Goal: Task Accomplishment & Management: Manage account settings

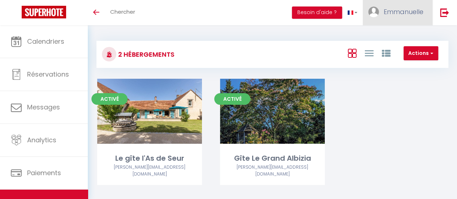
click at [407, 21] on link "Emmanuelle" at bounding box center [398, 12] width 70 height 25
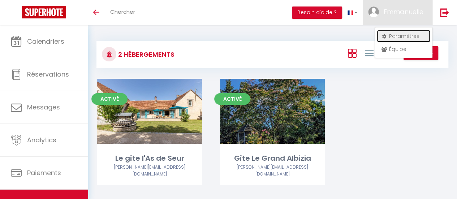
click at [411, 39] on link "Paramètres" at bounding box center [403, 36] width 53 height 12
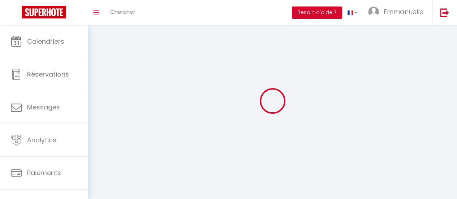
select select
type input "Emmanuelle"
type input "[PERSON_NAME]"
type input "0662515374"
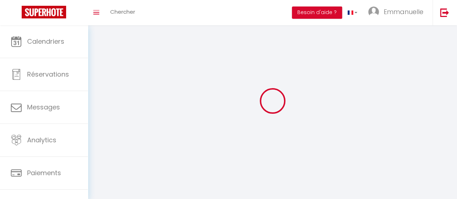
type input "[STREET_ADDRESS]"
type input "41120"
type input "Seur"
type input "GdJeizjgrmA3VJu75VwPIXAYa"
type input "MXtu3OrHk98iQkAarjFFkfEex"
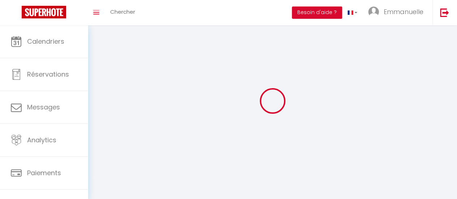
select select "28"
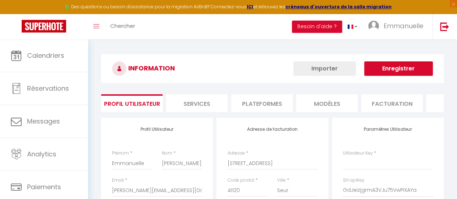
type input "GdJeizjgrmA3VJu75VwPIXAYa"
type input "MXtu3OrHk98iQkAarjFFkfEex"
type input "[URL][DOMAIN_NAME]"
select select "fr"
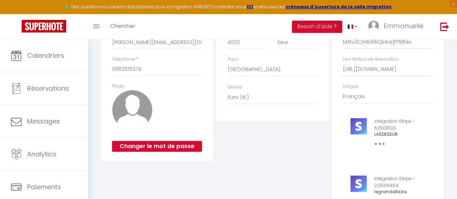
scroll to position [152, 0]
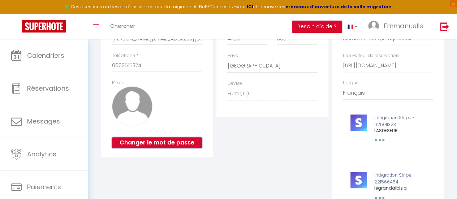
click at [161, 146] on button "Changer le mot de passe" at bounding box center [157, 142] width 90 height 11
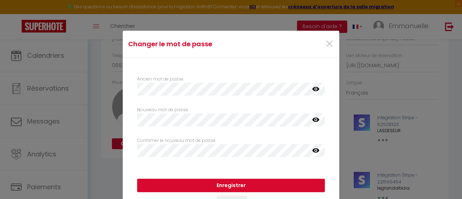
click at [313, 87] on icon at bounding box center [316, 89] width 7 height 4
click at [327, 43] on span "×" at bounding box center [329, 44] width 9 height 22
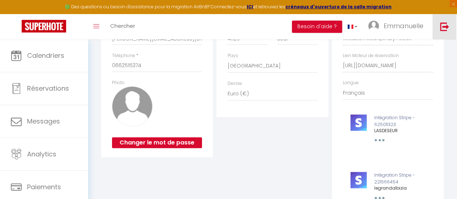
click at [445, 23] on img at bounding box center [444, 26] width 9 height 9
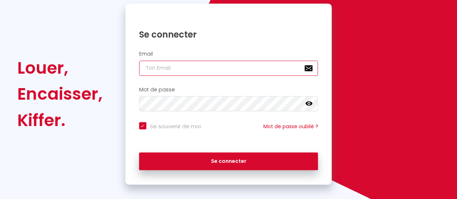
type input "[PERSON_NAME][EMAIL_ADDRESS][DOMAIN_NAME]"
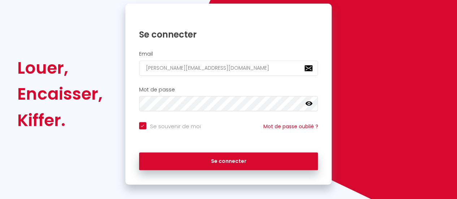
checkbox input "true"
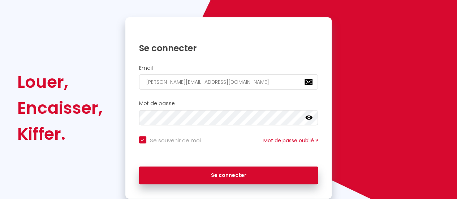
scroll to position [81, 0]
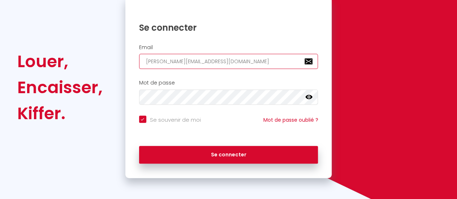
click at [198, 63] on input "[PERSON_NAME][EMAIL_ADDRESS][DOMAIN_NAME]" at bounding box center [228, 61] width 179 height 15
type input "[PERSON_NAME].e@neuf.f"
checkbox input "true"
type input "[PERSON_NAME][EMAIL_ADDRESS]."
checkbox input "true"
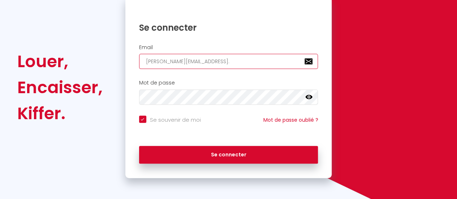
type input "[PERSON_NAME][EMAIL_ADDRESS]"
checkbox input "true"
type input "[PERSON_NAME].e@ne"
checkbox input "true"
type input "[PERSON_NAME].e@"
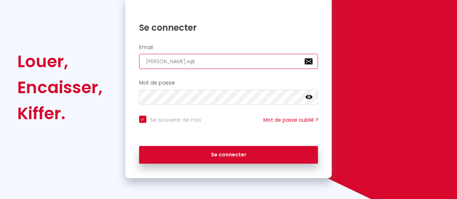
checkbox input "true"
type input "[PERSON_NAME].e"
checkbox input "true"
type input "[PERSON_NAME]."
checkbox input "true"
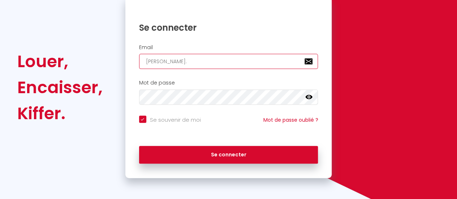
type input "[PERSON_NAME]"
checkbox input "true"
type input "chartie"
checkbox input "true"
type input "chart"
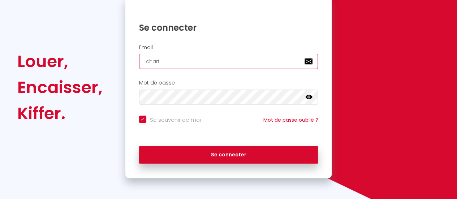
checkbox input "true"
type input "char"
checkbox input "true"
type input "cha"
checkbox input "true"
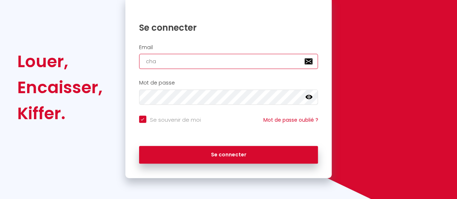
type input "ch"
checkbox input "true"
type input "c"
checkbox input "true"
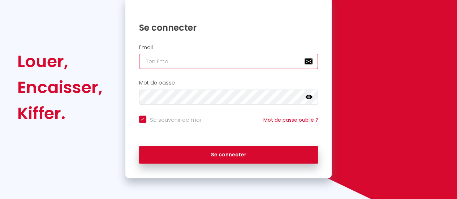
type input "m"
checkbox input "true"
type input "ma"
checkbox input "true"
type input "mar"
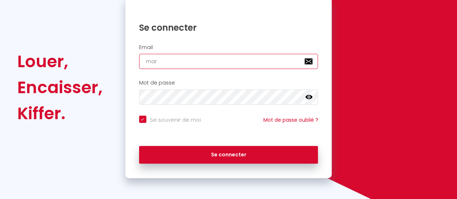
checkbox input "true"
type input "mara"
checkbox input "true"
type input "marau"
checkbox input "true"
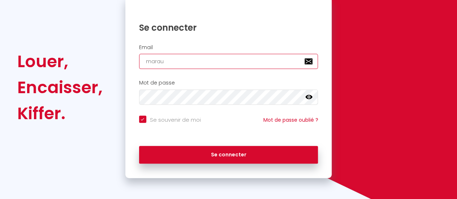
type input "maraun"
checkbox input "true"
type input "maraunu"
checkbox input "true"
type input "maraunue"
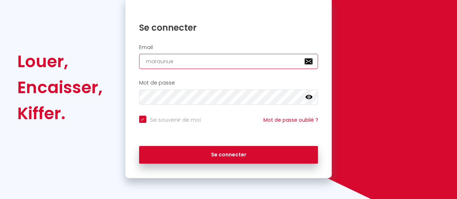
checkbox input "true"
type input "maraunuel"
checkbox input "true"
type input "maraunuell"
checkbox input "true"
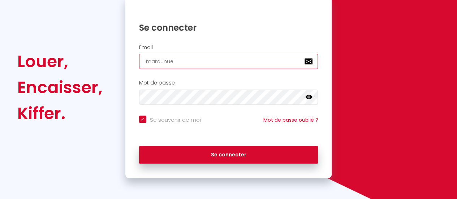
type input "maraunuelle"
checkbox input "true"
click at [162, 62] on input "maraunuelle" at bounding box center [228, 61] width 179 height 15
type input "maranuelle"
checkbox input "true"
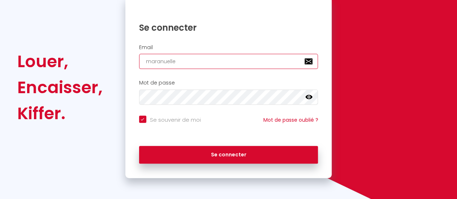
type input "maraynuelle"
checkbox input "true"
click at [180, 61] on input "maraynuelle" at bounding box center [228, 61] width 179 height 15
type input "maraynuelle."
checkbox input "true"
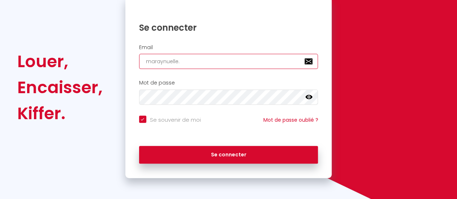
type input "maraynuelle"
checkbox input "true"
type input "maraynuelleg"
checkbox input "true"
type input "maraynuellegm"
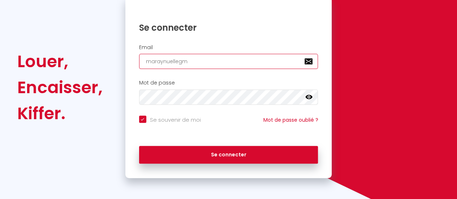
checkbox input "true"
type input "maraynuellegma"
checkbox input "true"
type input "maraynuellegmai"
checkbox input "true"
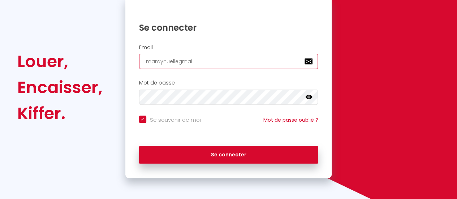
type input "maraynuellegmail"
checkbox input "true"
type input "maraynuellegmaila"
checkbox input "true"
type input "maraynuellegmail"
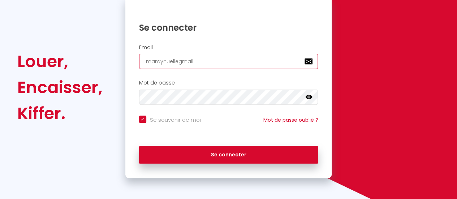
checkbox input "true"
click at [176, 62] on input "maraynuellegmail" at bounding box center [228, 61] width 179 height 15
type input "[EMAIL_ADDRESS]"
checkbox input "true"
type input "maraynuelle@.gmail"
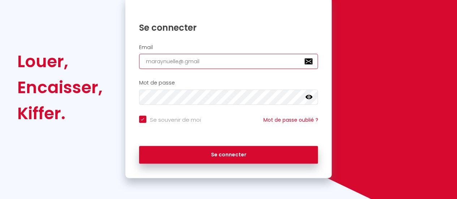
checkbox input "true"
type input "maraynuelle@.cgmail"
checkbox input "true"
type input "maraynuelle@.cogmail"
checkbox input "true"
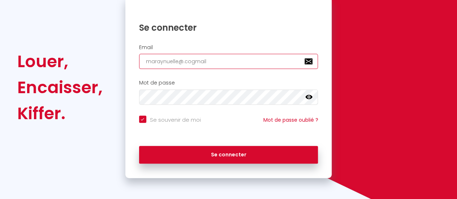
type input "maraynuelle@.comgmail"
checkbox input "true"
type input "maraynuelle@.cogmail"
checkbox input "true"
type input "maraynuelle@.cgmail"
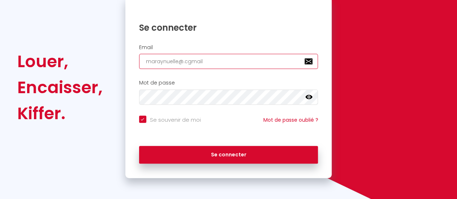
checkbox input "true"
type input "maraynuelle@.gmail"
checkbox input "true"
type input "[EMAIL_ADDRESS]"
checkbox input "true"
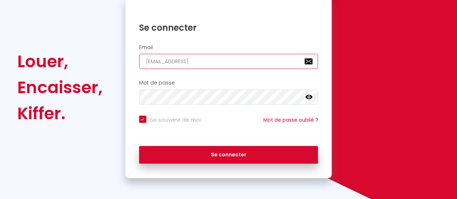
type input "maraynuelle@.gmail"
checkbox input "true"
type input "maraynuelle@.cgmail"
checkbox input "true"
type input "maraynuelle@.cogmail"
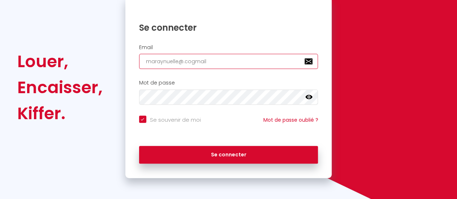
checkbox input "true"
type input "maraynuelle@.comgmail"
checkbox input "true"
type input "maraynuelle@.cogmail"
checkbox input "true"
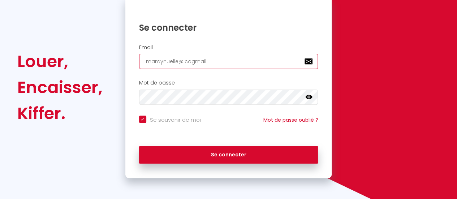
type input "maraynuelle@.cgmail"
checkbox input "true"
type input "maraynuelle@.gmail"
checkbox input "true"
type input "[EMAIL_ADDRESS]"
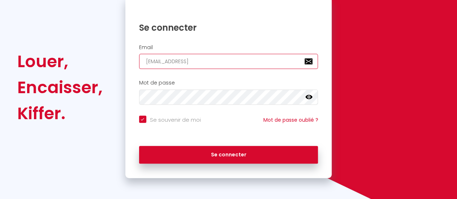
checkbox input "true"
click at [195, 62] on input "[EMAIL_ADDRESS]" at bounding box center [228, 61] width 179 height 15
type input "maraynuelle@gmai.l"
checkbox input "true"
type input "[EMAIL_ADDRESS][DOMAIN_NAME]"
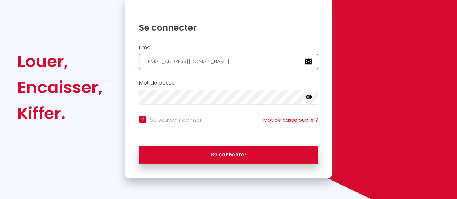
checkbox input "true"
type input "[EMAIL_ADDRESS]"
checkbox input "true"
type input "[EMAIL_ADDRESS]"
checkbox input "true"
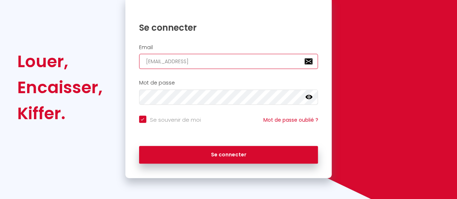
click at [209, 62] on input "[EMAIL_ADDRESS]" at bounding box center [228, 61] width 179 height 15
type input "[EMAIL_ADDRESS][DOMAIN_NAME]"
checkbox input "true"
click at [195, 61] on input "[EMAIL_ADDRESS][DOMAIN_NAME]" at bounding box center [228, 61] width 179 height 15
type input "[EMAIL_ADDRESS][DOMAIN_NAME]"
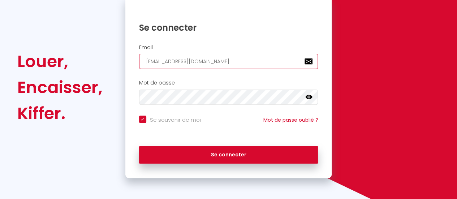
checkbox input "true"
type input "[EMAIL_ADDRESS][DOMAIN_NAME]"
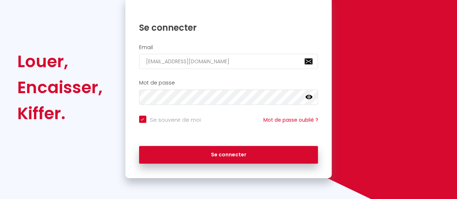
click at [310, 96] on icon at bounding box center [308, 97] width 7 height 7
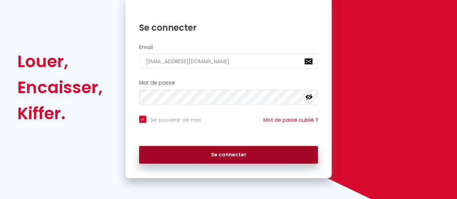
click at [219, 154] on button "Se connecter" at bounding box center [228, 155] width 179 height 18
checkbox input "true"
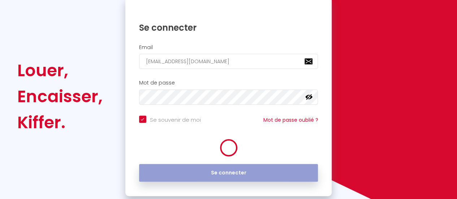
scroll to position [90, 0]
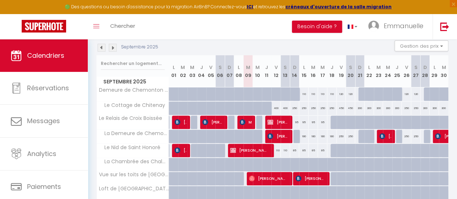
scroll to position [77, 0]
click at [435, 44] on button "Gestion des prix" at bounding box center [422, 45] width 54 height 11
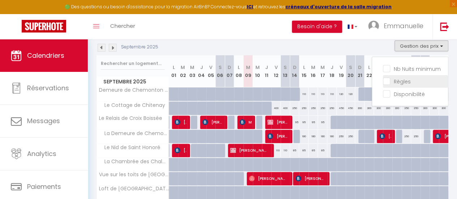
click at [383, 80] on input "Règles" at bounding box center [415, 80] width 65 height 7
checkbox input "true"
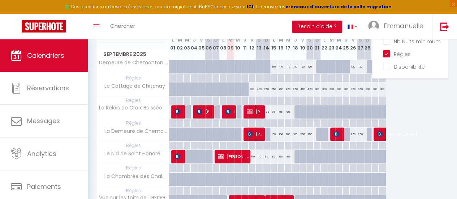
scroll to position [106, 0]
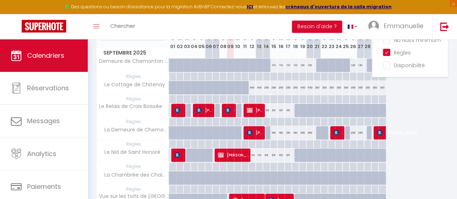
click at [423, 145] on div "Septembre 2025 L 01 M 02 M 03 J 04 V 05 S 06 D 07 L 08 M 09 M 10 J 11 V 12 S 13…" at bounding box center [272, 143] width 352 height 235
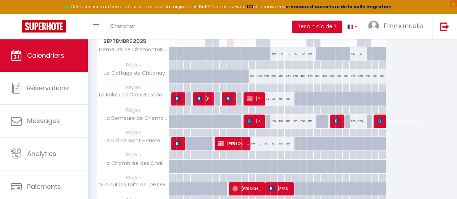
scroll to position [119, 0]
